Goal: Transaction & Acquisition: Subscribe to service/newsletter

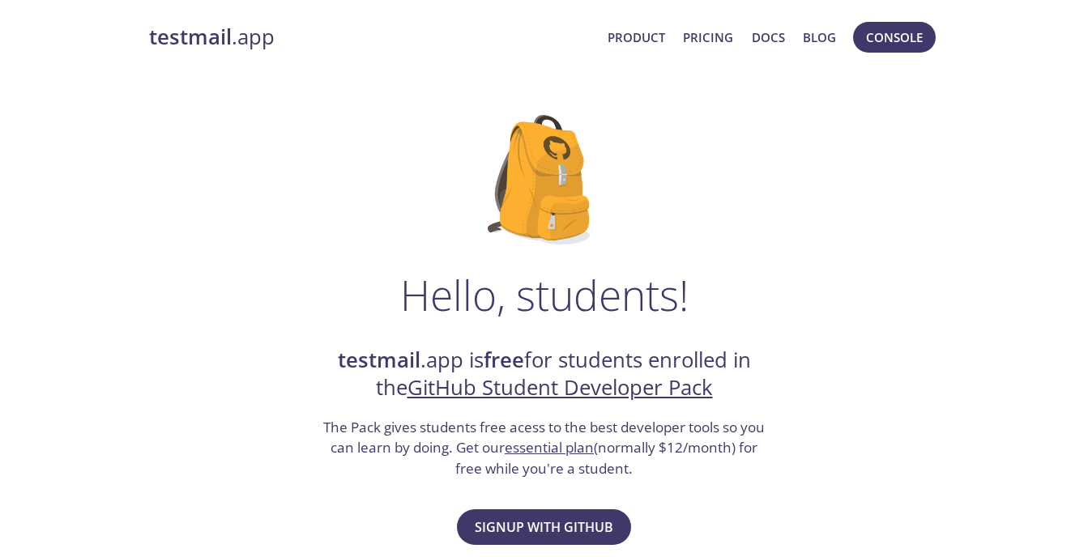
scroll to position [243, 0]
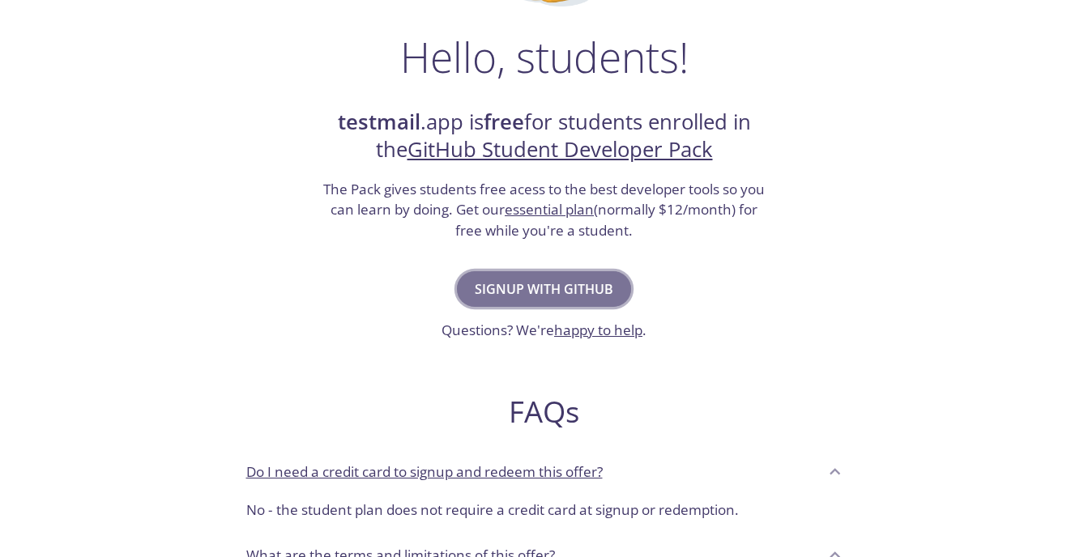
click at [576, 297] on span "Signup with GitHub" at bounding box center [544, 289] width 139 height 23
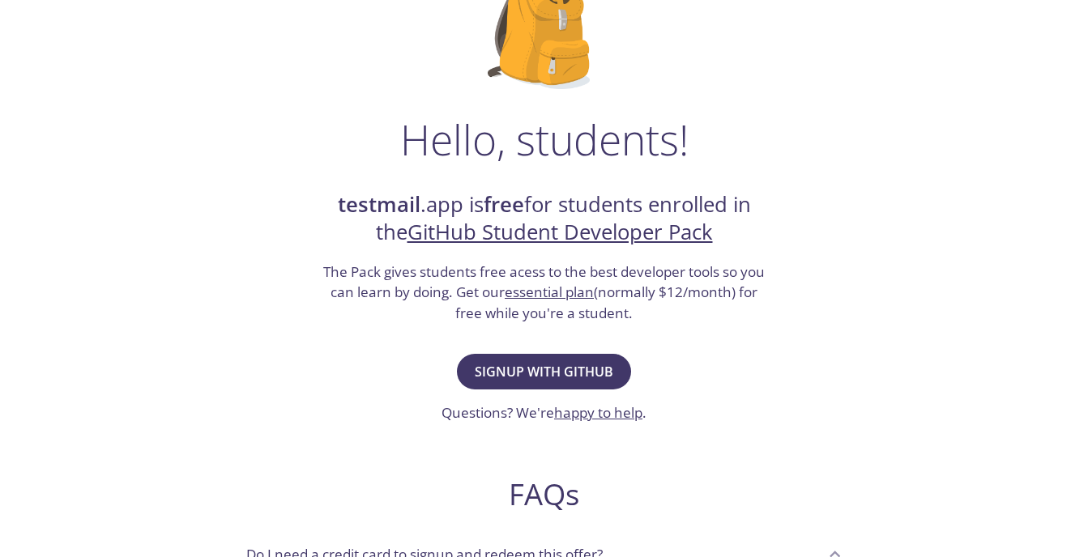
scroll to position [162, 0]
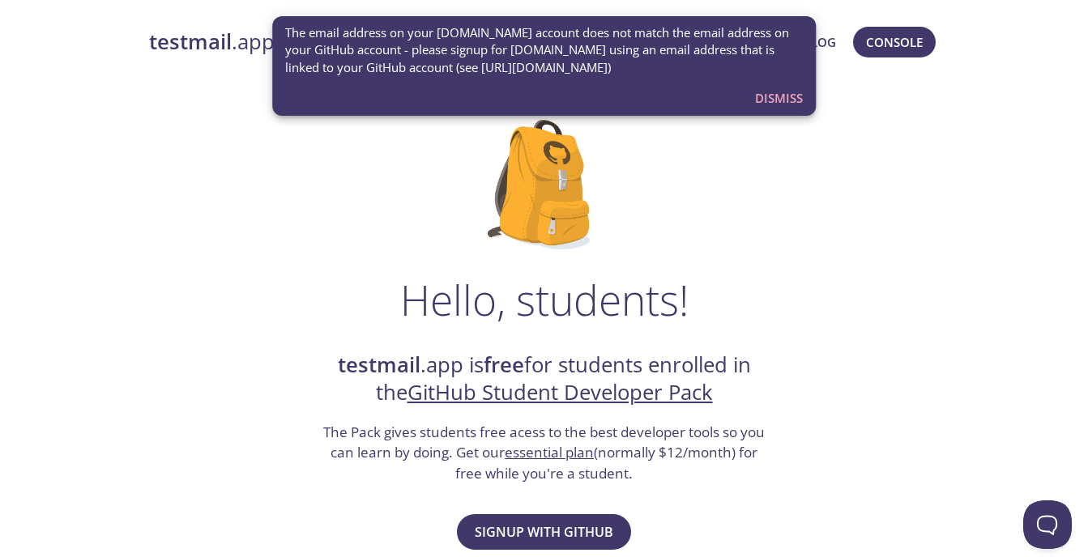
click at [786, 96] on span "Dismiss" at bounding box center [779, 98] width 48 height 21
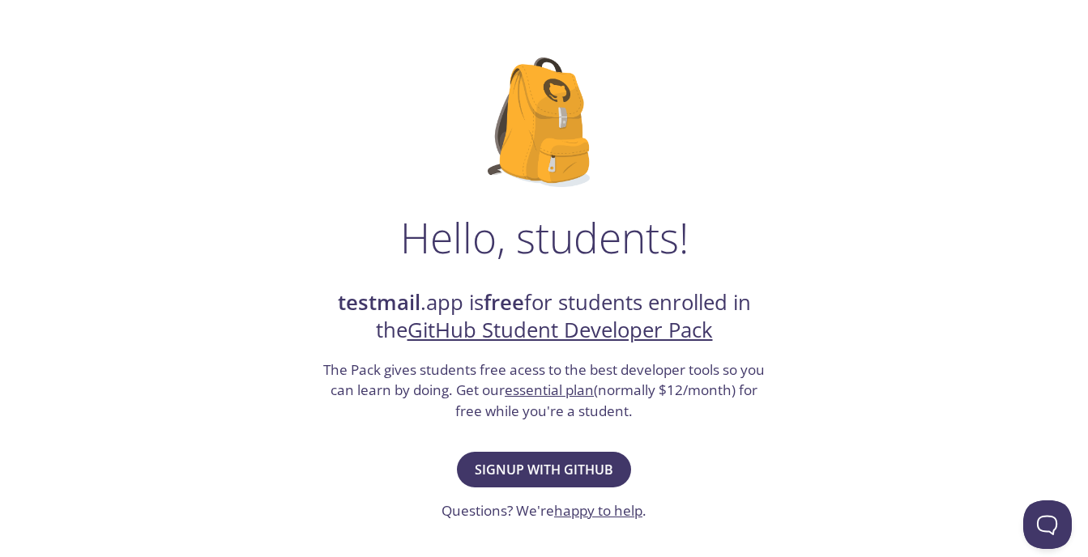
scroll to position [162, 0]
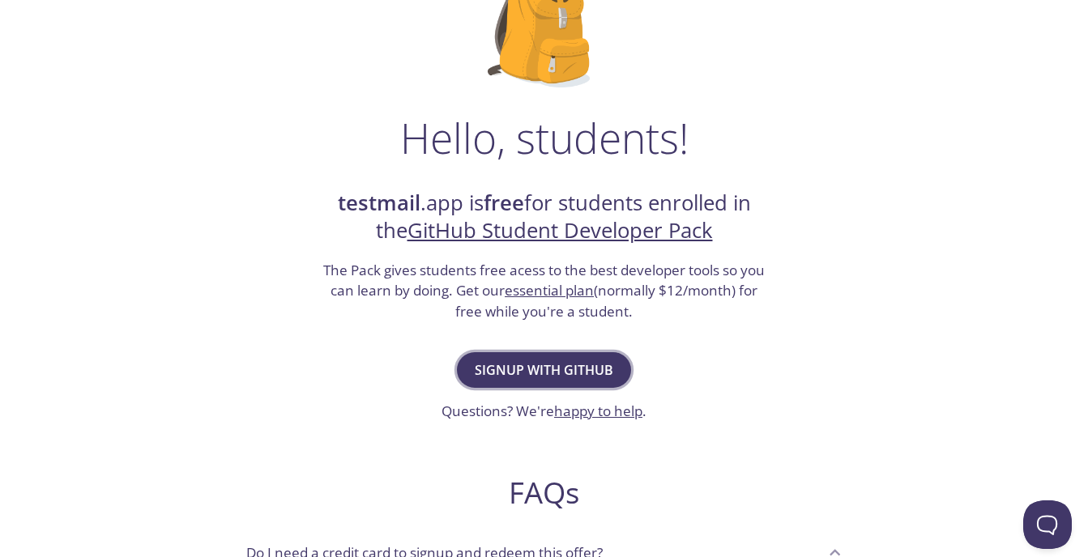
click at [580, 366] on span "Signup with GitHub" at bounding box center [544, 370] width 139 height 23
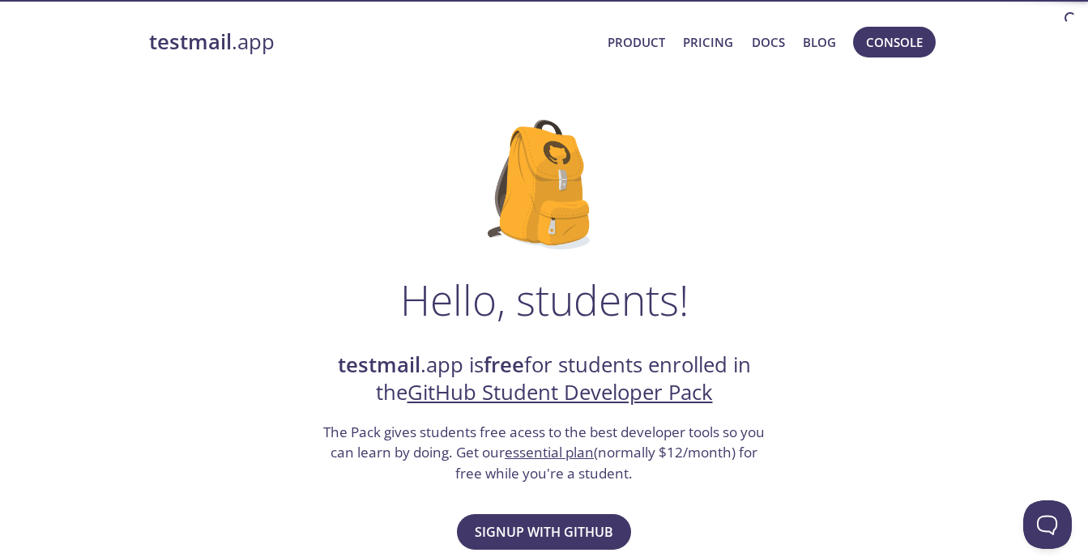
scroll to position [53, 0]
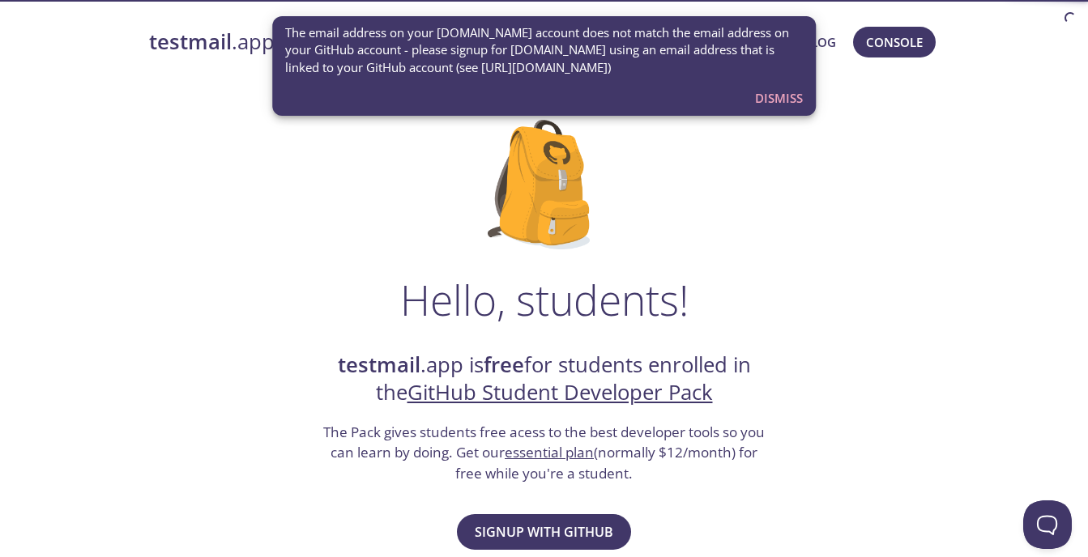
click at [788, 100] on span "Dismiss" at bounding box center [779, 98] width 48 height 21
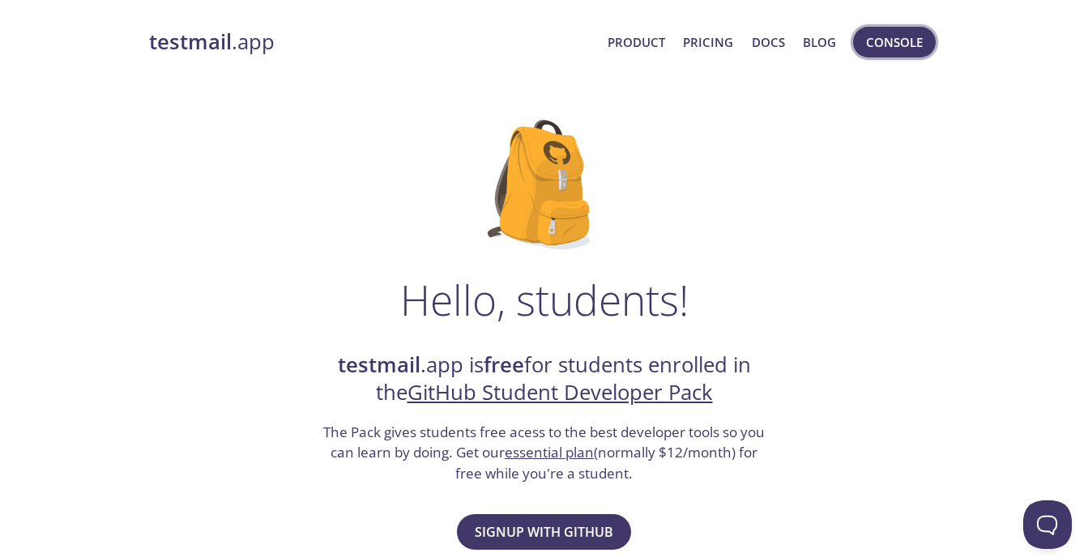
click at [909, 43] on span "Console" at bounding box center [894, 42] width 57 height 21
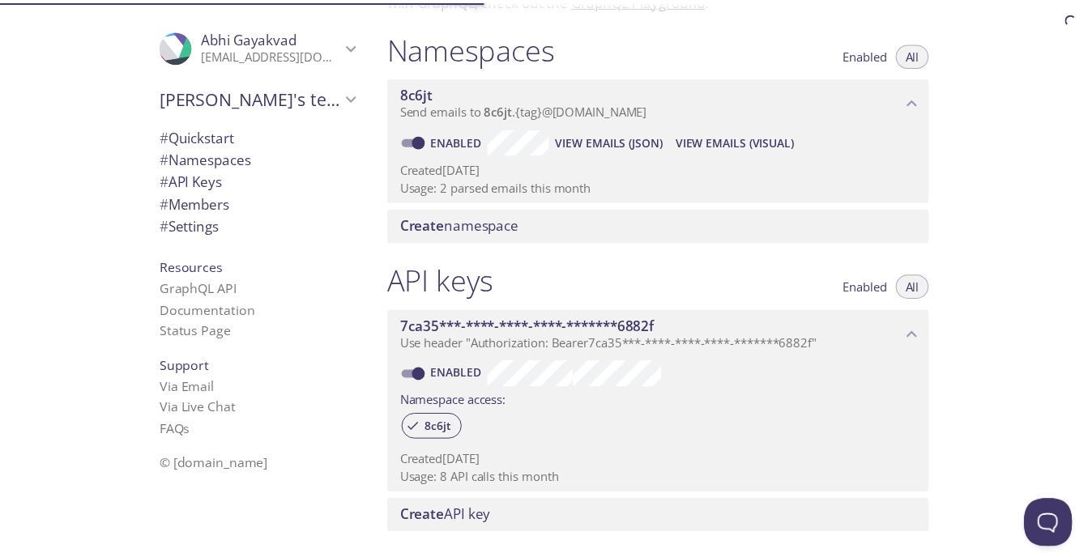
scroll to position [324, 0]
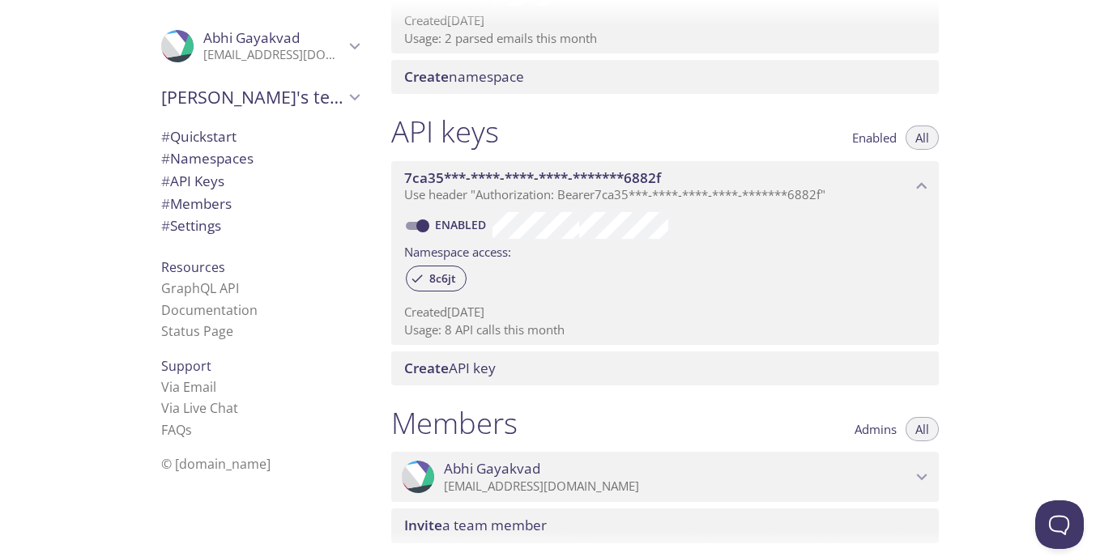
click at [321, 46] on span "[PERSON_NAME]" at bounding box center [273, 38] width 141 height 18
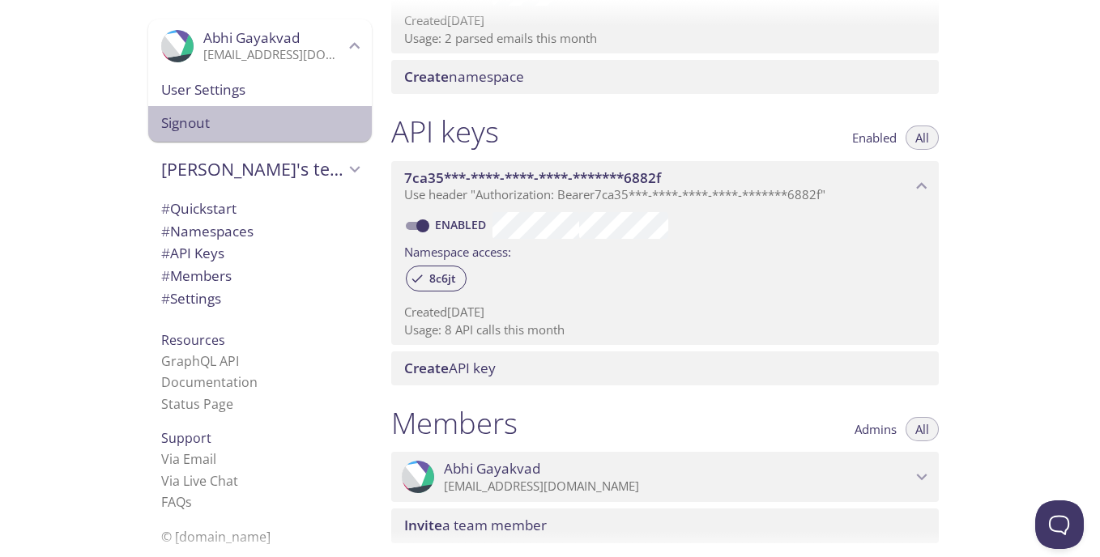
click at [182, 127] on span "Signout" at bounding box center [260, 123] width 198 height 21
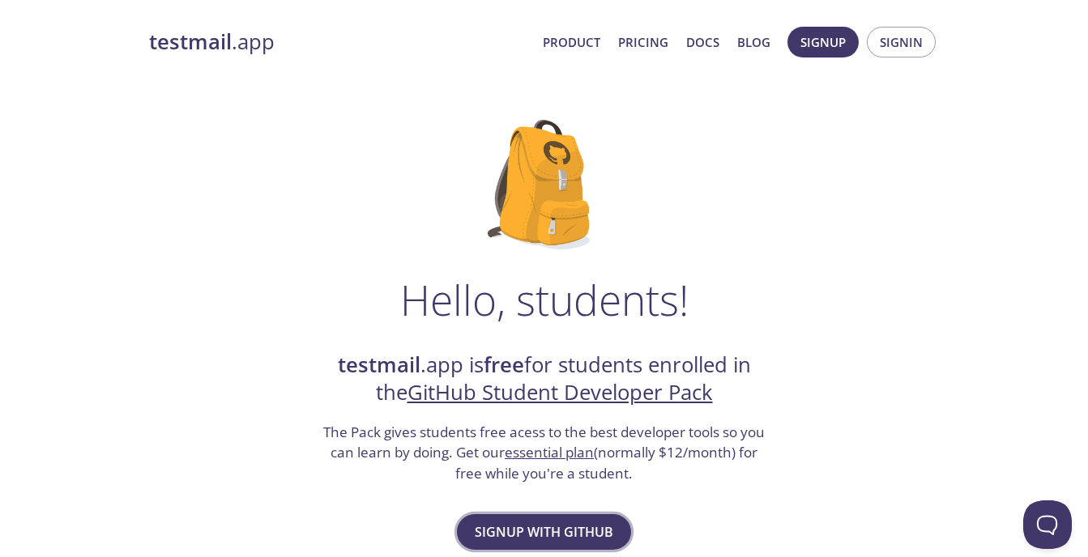
click at [613, 526] on button "Signup with GitHub" at bounding box center [544, 533] width 174 height 36
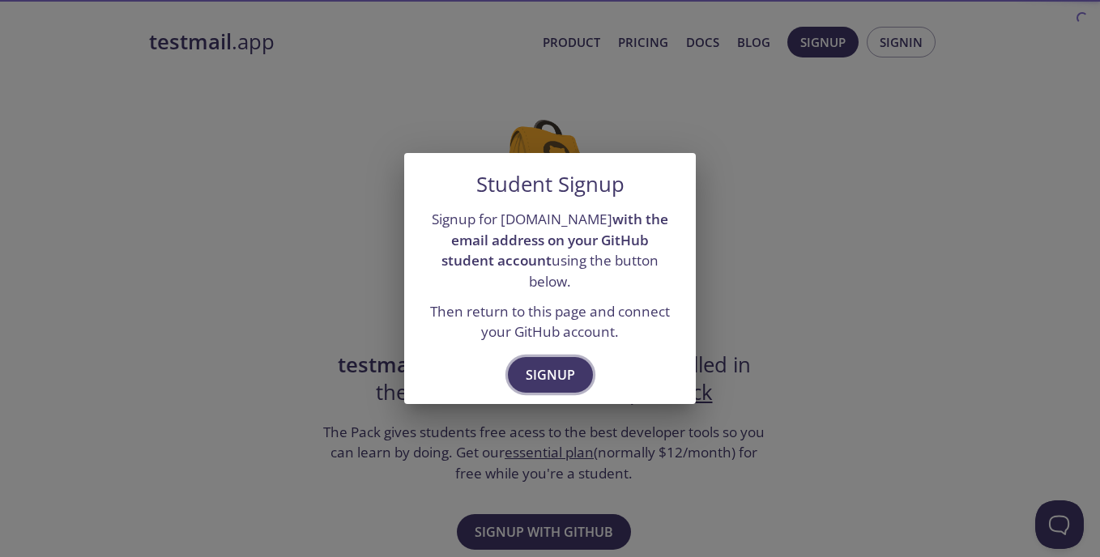
click at [558, 369] on span "Signup" at bounding box center [550, 375] width 49 height 23
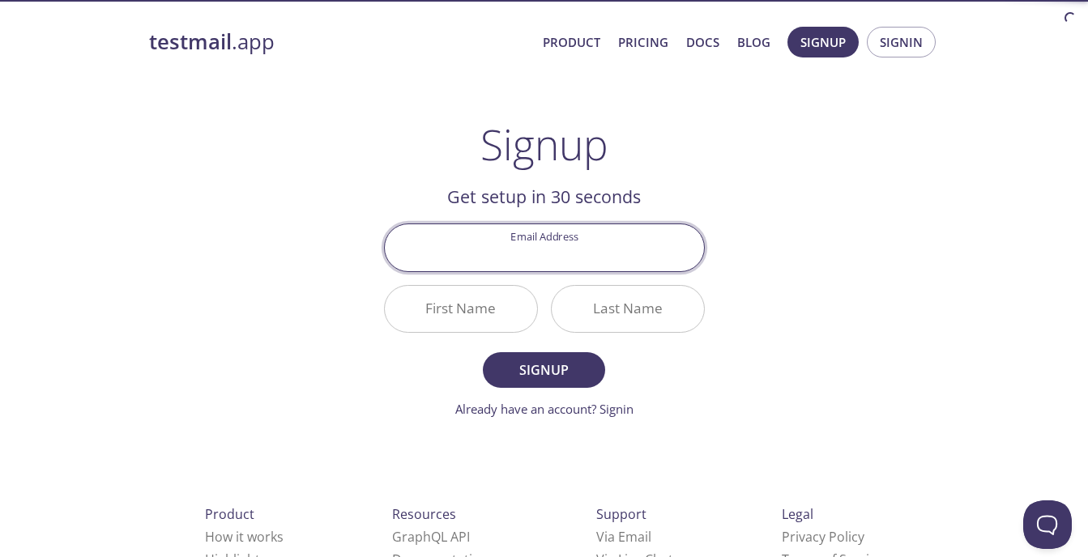
click at [561, 256] on input "Email Address" at bounding box center [544, 247] width 319 height 46
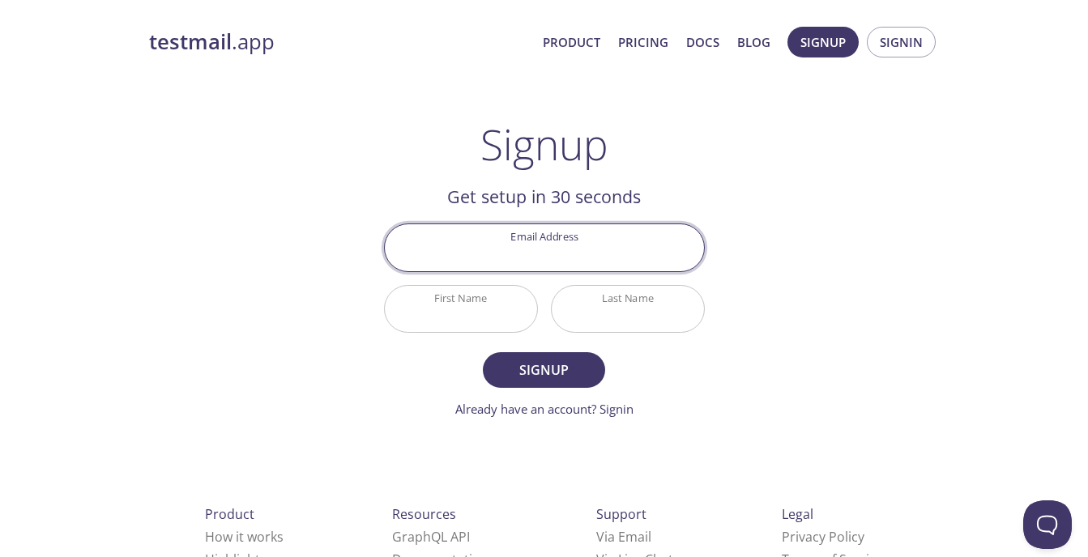
type input "abhaygayakvad3@gmail.com"
type input "Qq"
type input "qq"
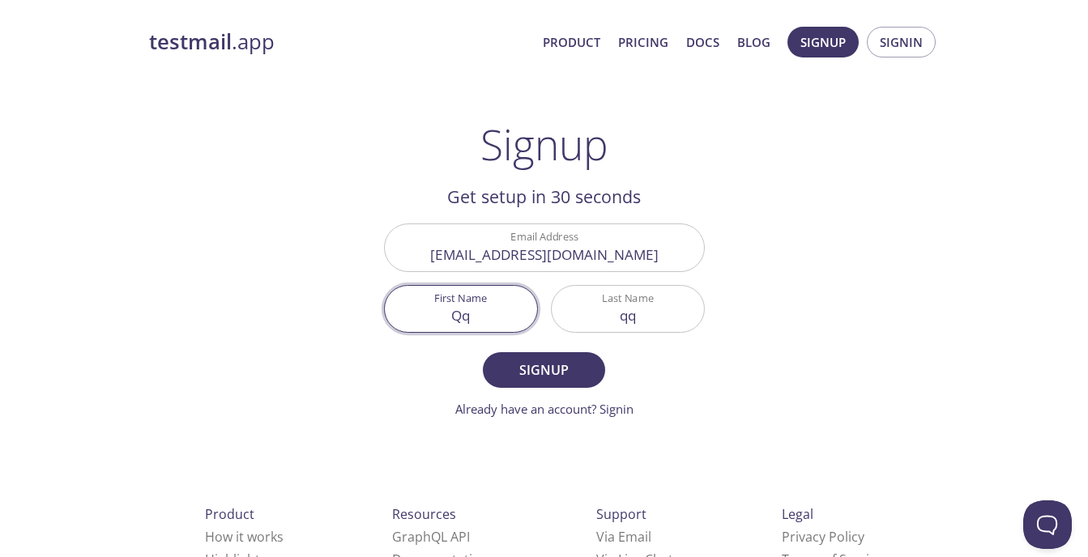
drag, startPoint x: 492, startPoint y: 319, endPoint x: 391, endPoint y: 316, distance: 101.3
click at [391, 316] on input "Qq" at bounding box center [461, 309] width 152 height 46
type input "Abhay"
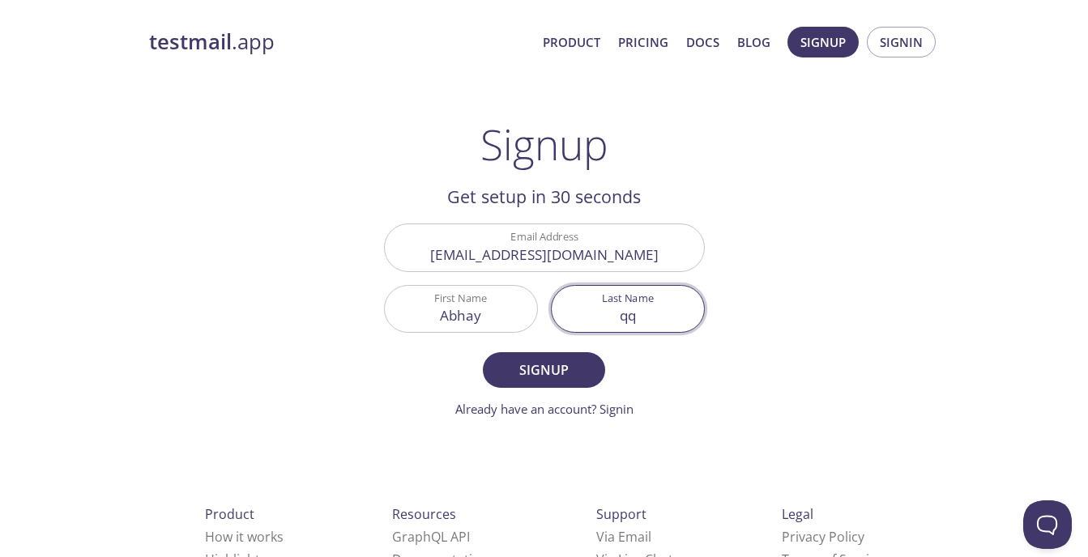
drag, startPoint x: 662, startPoint y: 318, endPoint x: 595, endPoint y: 319, distance: 67.3
click at [595, 319] on input "qq" at bounding box center [628, 309] width 152 height 46
drag, startPoint x: 628, startPoint y: 319, endPoint x: 521, endPoint y: 319, distance: 107.0
click at [521, 319] on div "Email Address abhaygayakvad3@gmail.com First Name Abhay Last Name GayakvadGayak…" at bounding box center [545, 278] width 334 height 122
type input "Gayakvad"
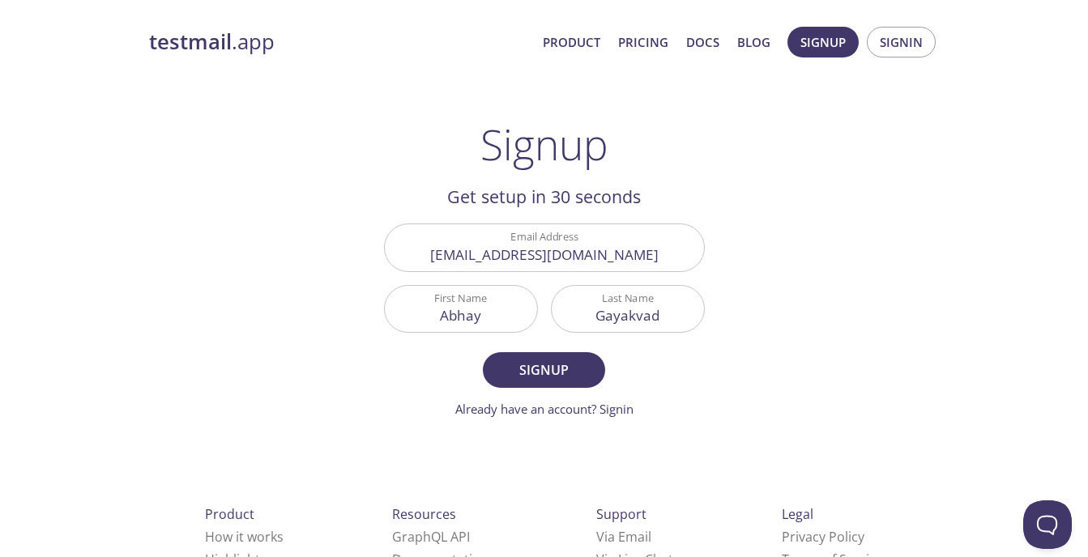
click at [768, 361] on div "testmail .app Product Pricing Docs Blog Signup Signin Signup Get setup in 30 se…" at bounding box center [545, 388] width 830 height 744
click at [562, 365] on span "Signup" at bounding box center [544, 370] width 86 height 23
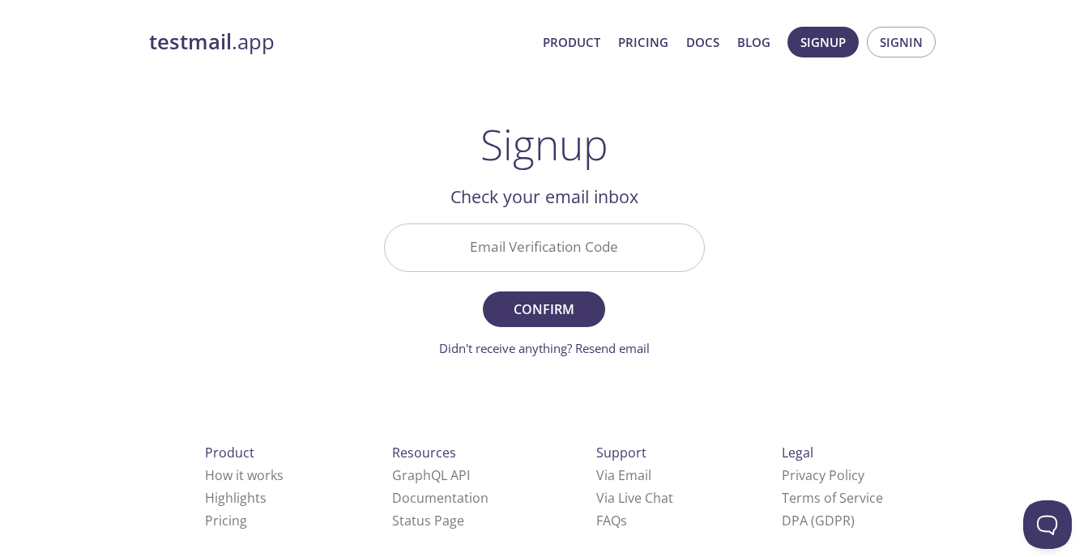
click at [589, 254] on input "Email Verification Code" at bounding box center [544, 247] width 319 height 46
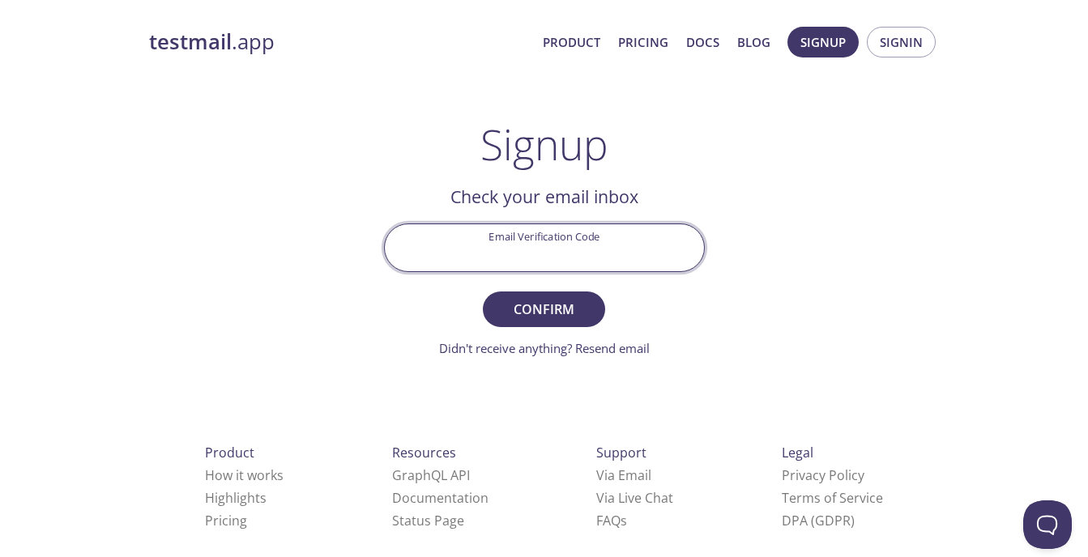
paste input "2YMXPY9"
type input "2YMXPY9"
click at [579, 303] on span "Confirm" at bounding box center [544, 309] width 86 height 23
